Goal: Download file/media

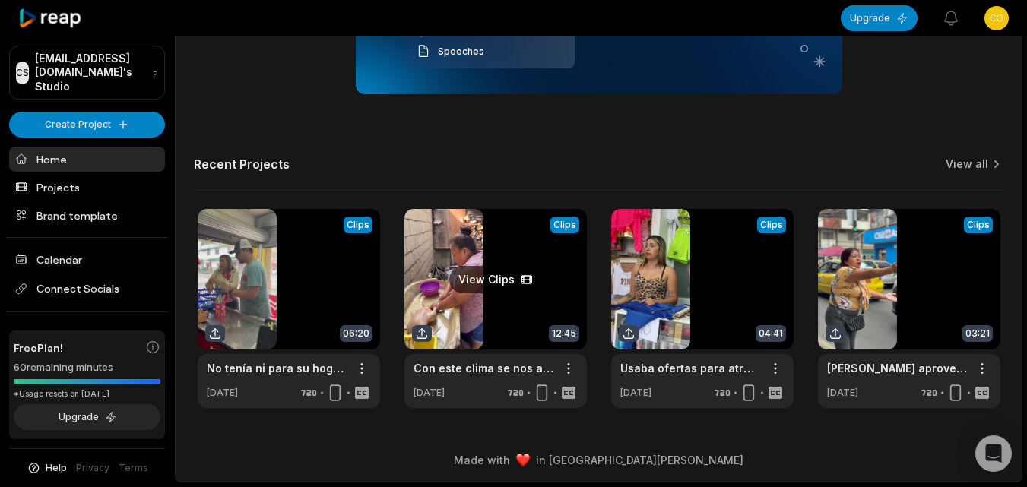
click at [529, 300] on link at bounding box center [496, 308] width 183 height 199
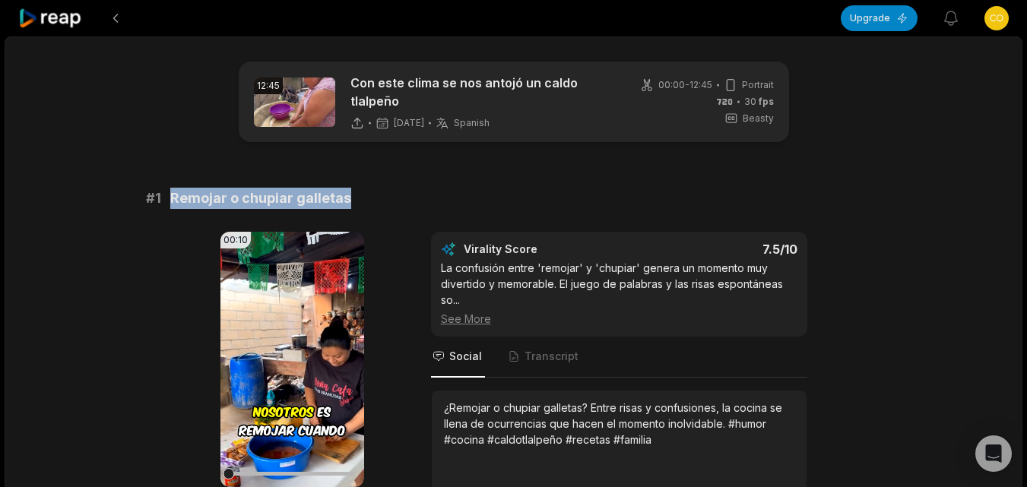
drag, startPoint x: 359, startPoint y: 201, endPoint x: 168, endPoint y: 208, distance: 191.0
click at [168, 208] on div "# 1 Remojar o chupiar galletas" at bounding box center [514, 198] width 736 height 21
copy span "Remojar o chupiar galletas"
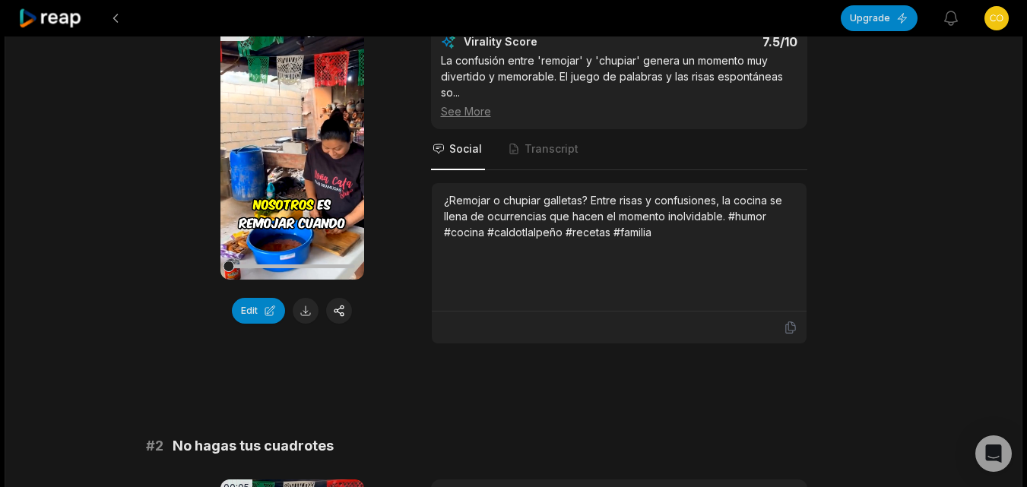
scroll to position [228, 0]
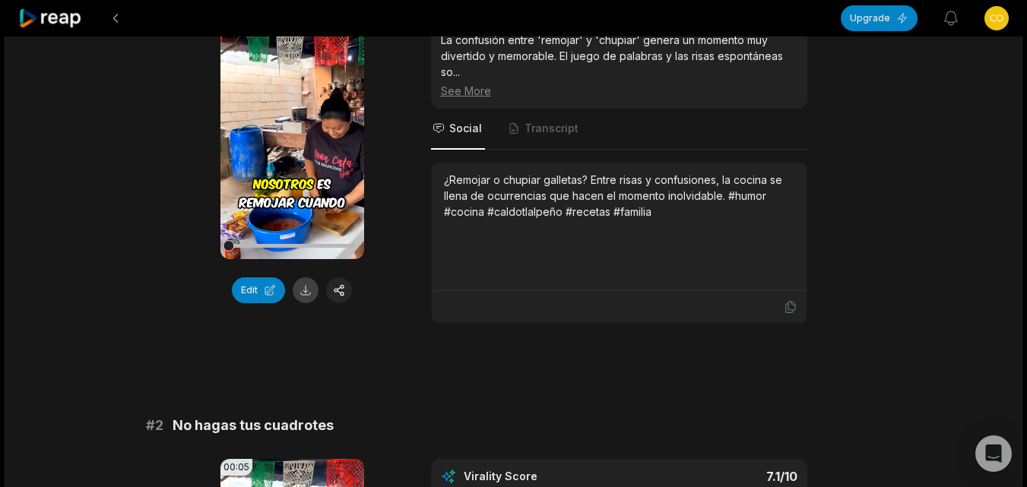
click at [296, 299] on button at bounding box center [306, 291] width 26 height 26
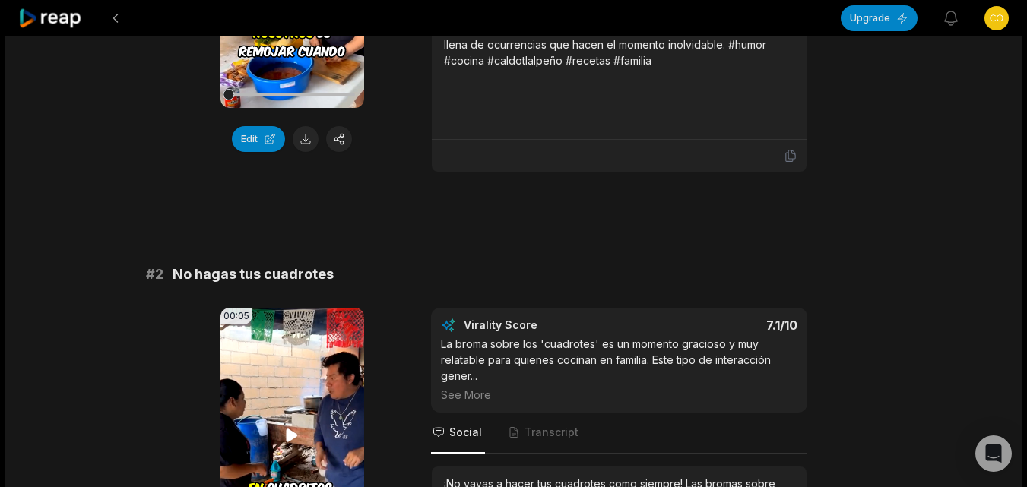
scroll to position [380, 0]
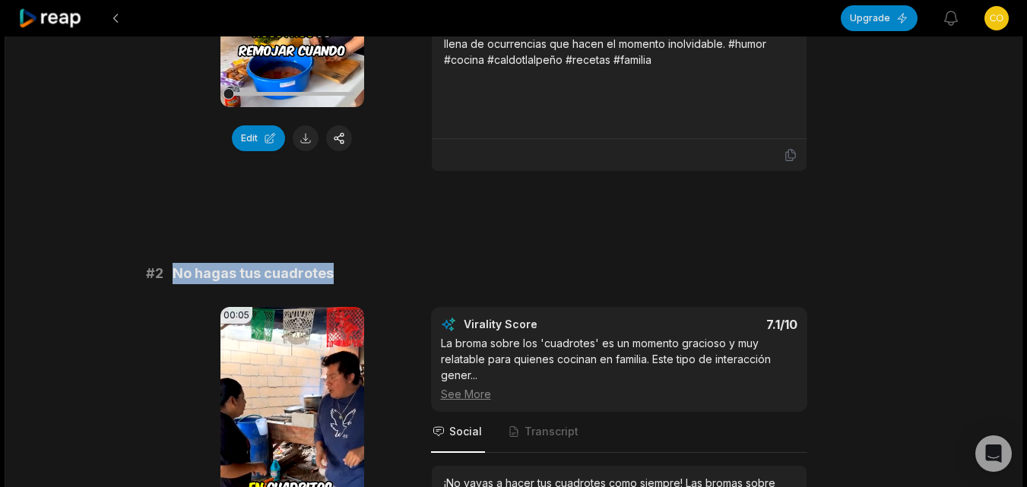
drag, startPoint x: 343, startPoint y: 271, endPoint x: 168, endPoint y: 279, distance: 175.1
click at [168, 279] on div "# 2 No hagas tus cuadrotes" at bounding box center [514, 273] width 736 height 21
copy span "No hagas tus cuadrotes"
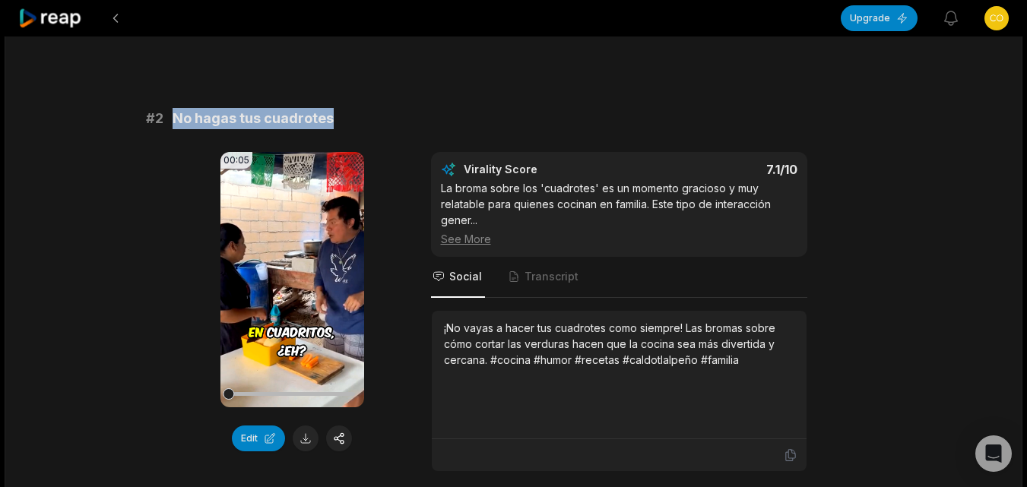
scroll to position [608, 0]
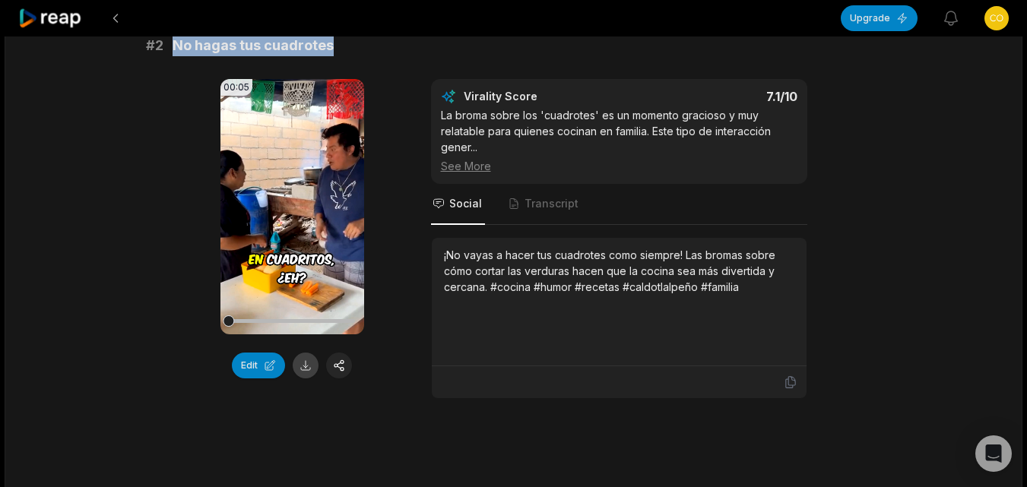
click at [297, 368] on button at bounding box center [306, 366] width 26 height 26
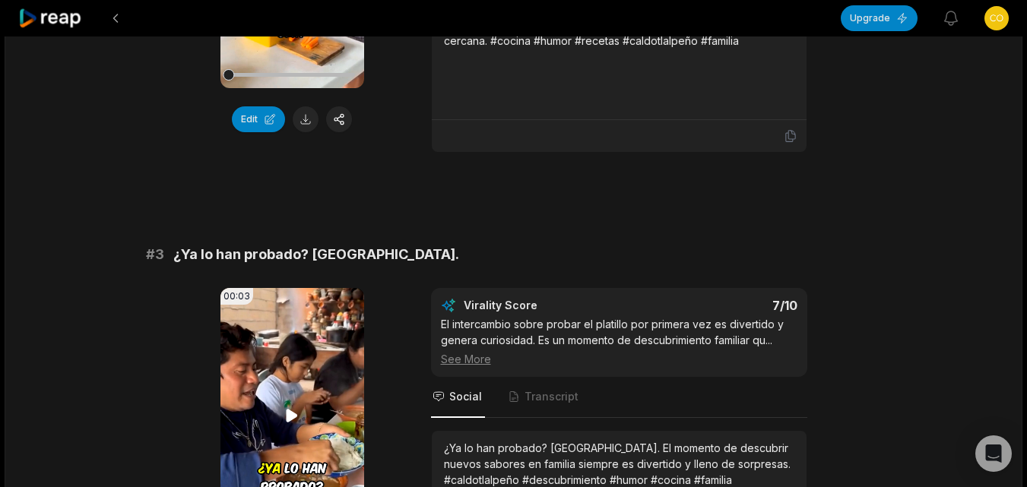
scroll to position [913, 0]
